Goal: Check status: Check status

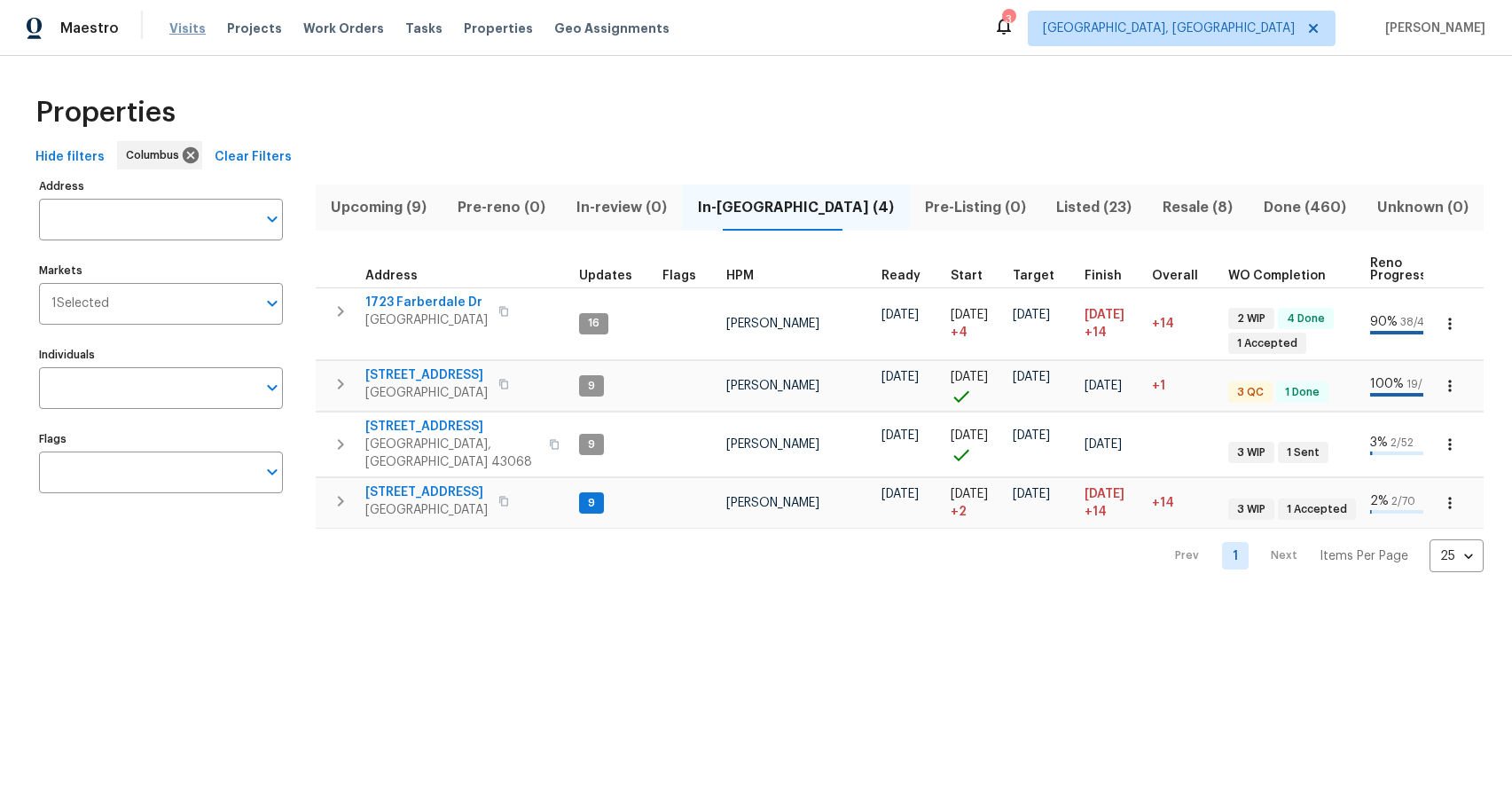
click at [179, 25] on span "Visits" at bounding box center [188, 28] width 36 height 18
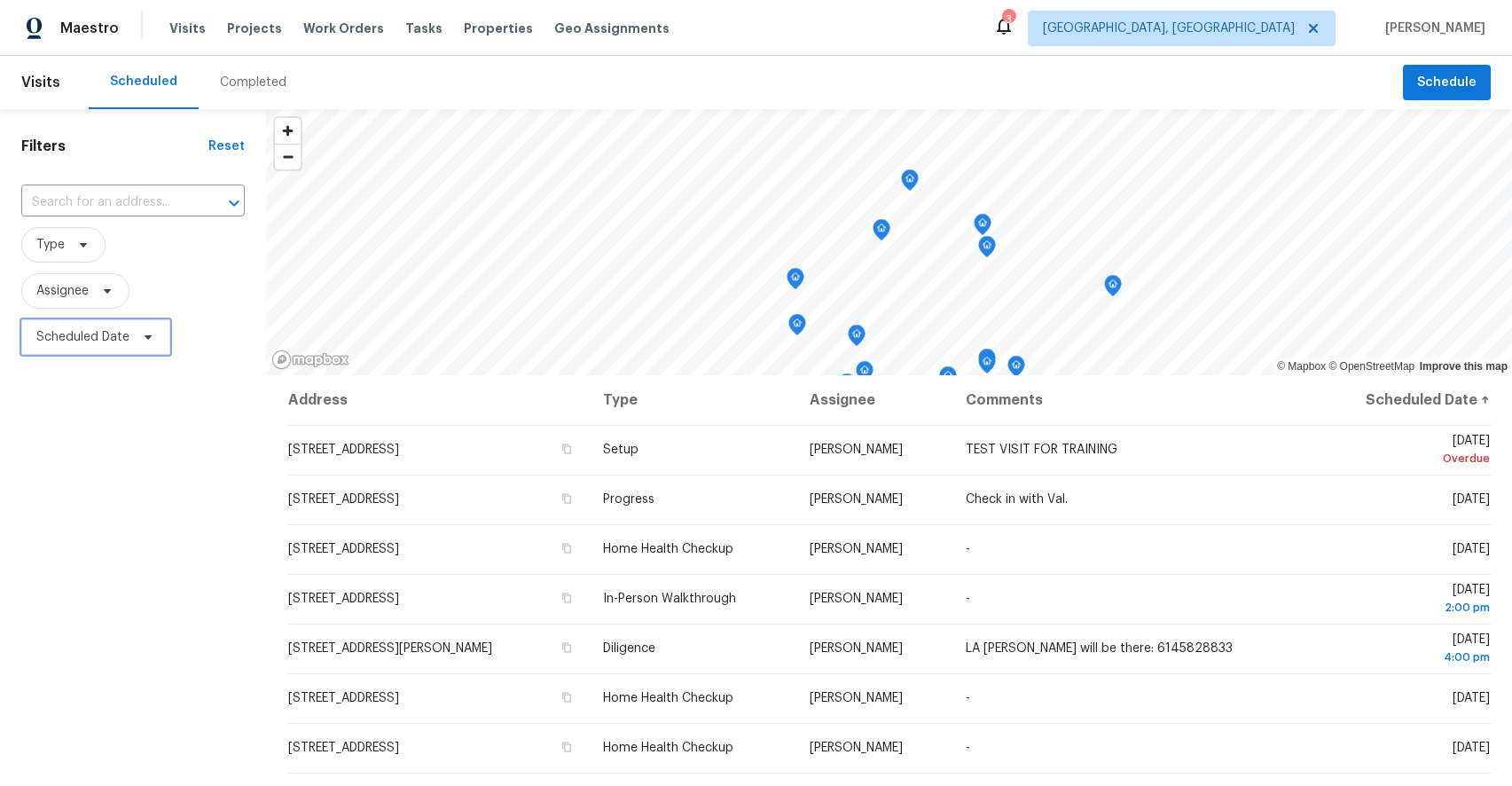
click at [105, 336] on span "Scheduled Date" at bounding box center [82, 337] width 93 height 18
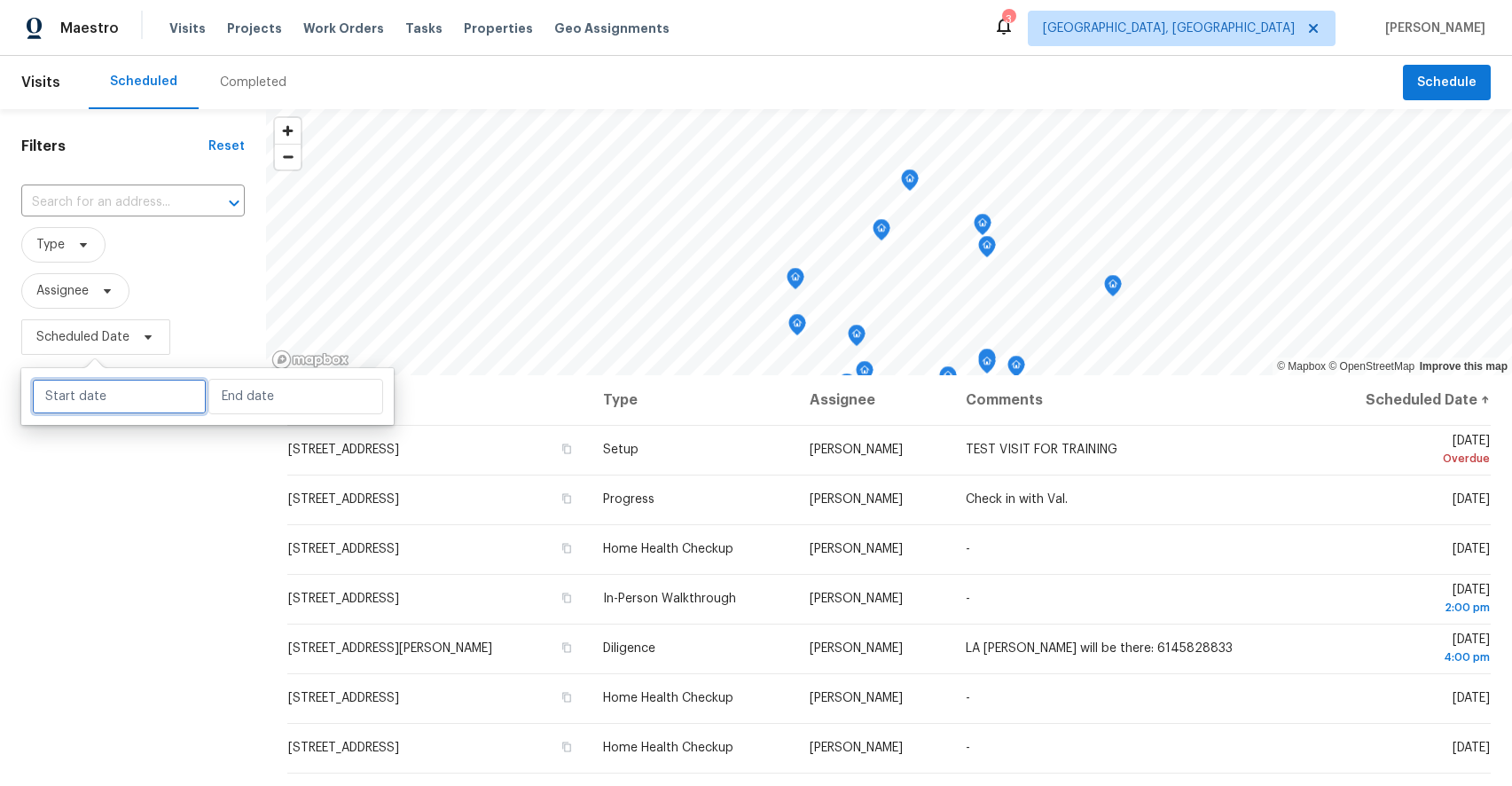
select select "8"
select select "2025"
select select "9"
select select "2025"
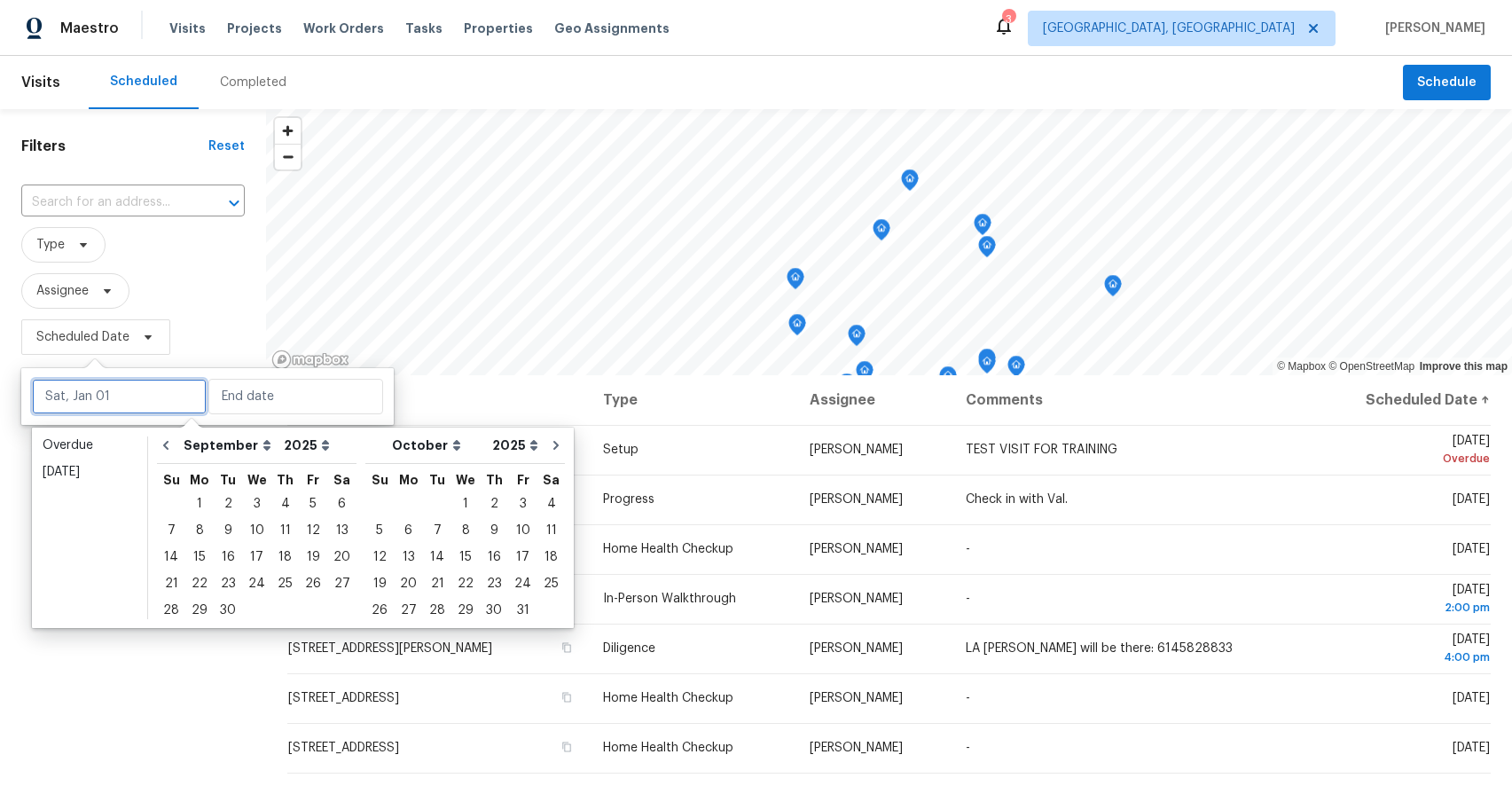
click at [125, 404] on input "text" at bounding box center [119, 395] width 174 height 35
click at [306, 557] on div "19" at bounding box center [313, 557] width 28 height 25
type input "[DATE]"
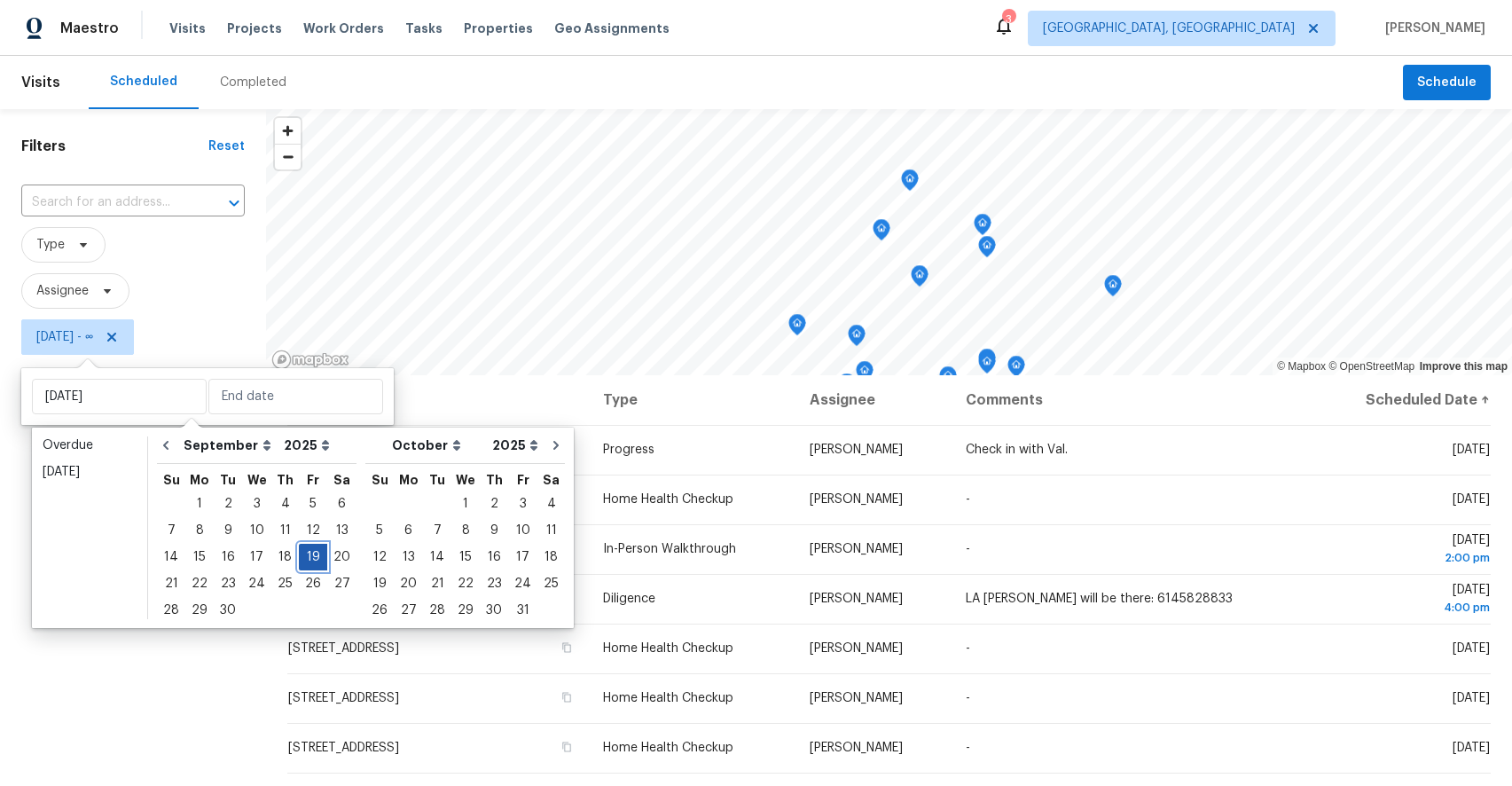
click at [306, 557] on div "19" at bounding box center [313, 557] width 28 height 25
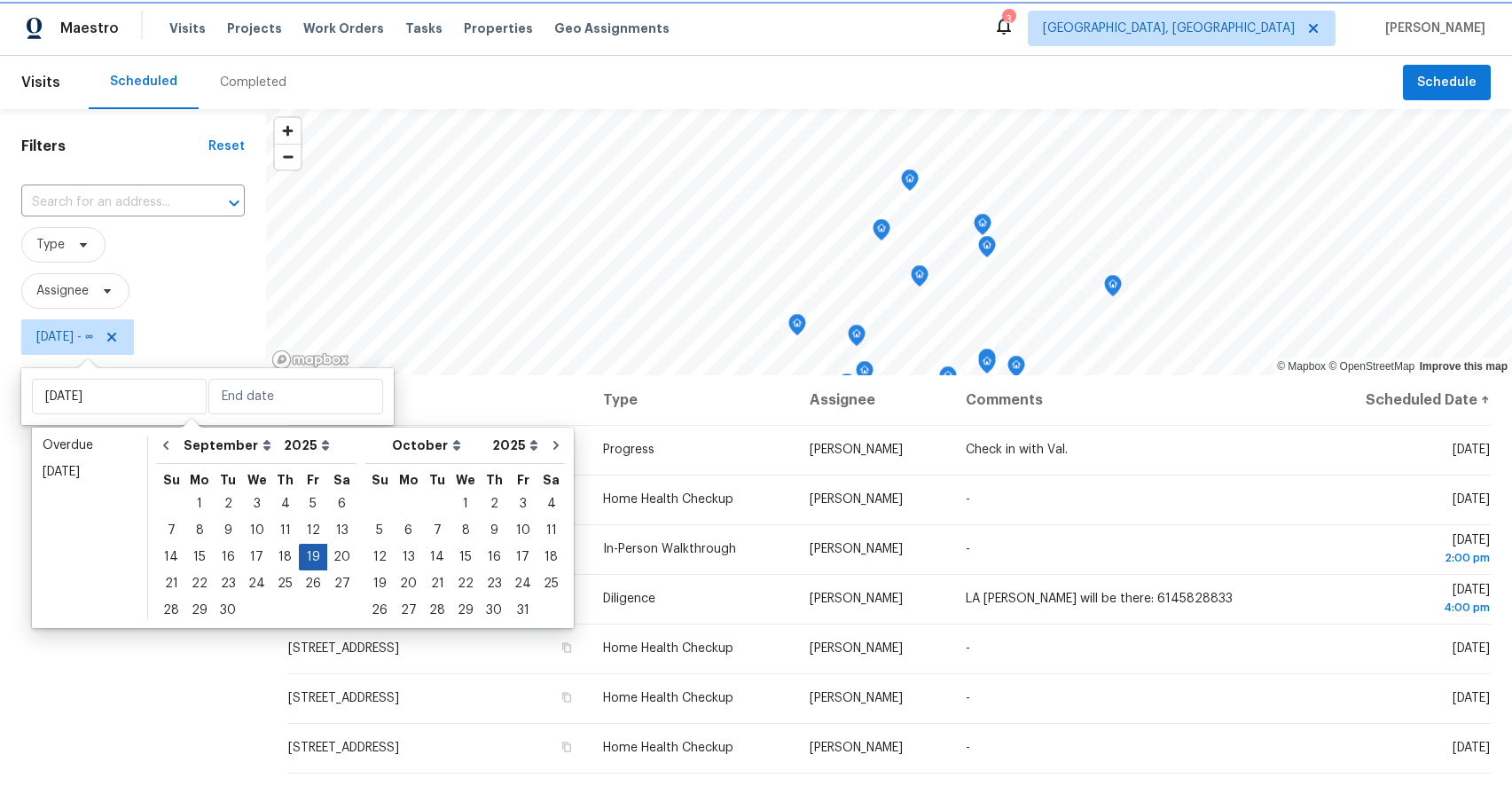
type input "[DATE]"
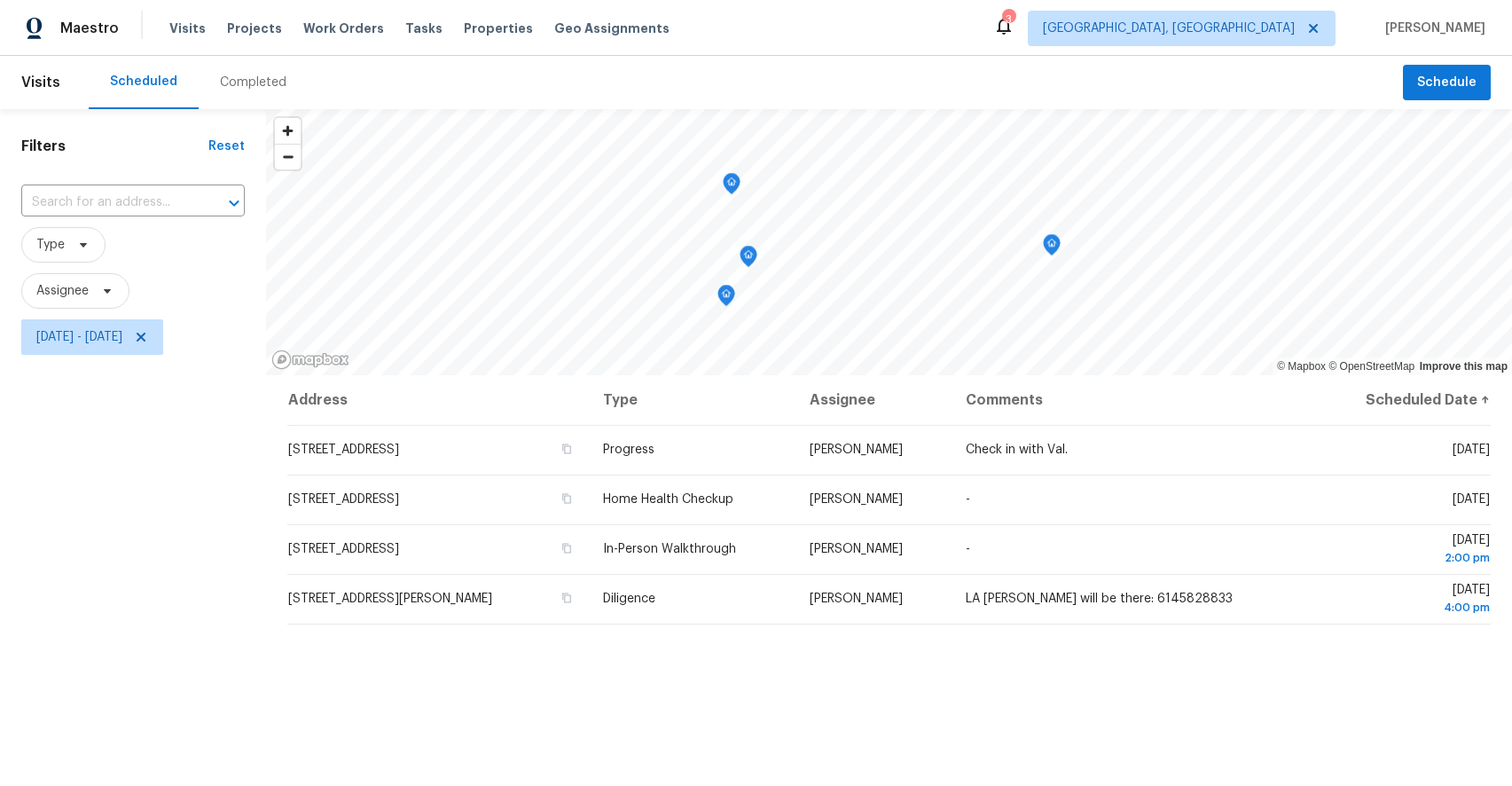
click at [55, 576] on div "Filters Reset ​ Type Assignee [DATE] - [DATE]" at bounding box center [133, 557] width 266 height 895
